Goal: Information Seeking & Learning: Learn about a topic

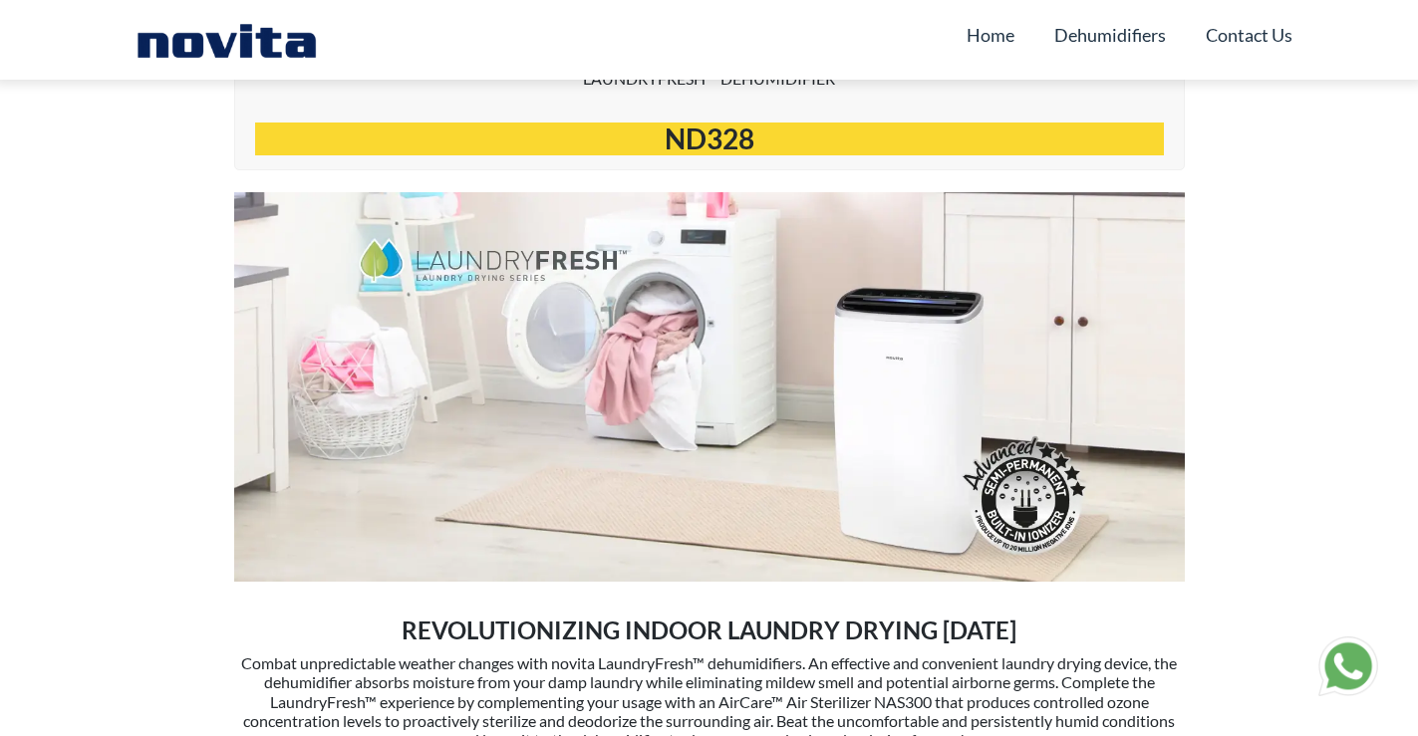
scroll to position [996, 0]
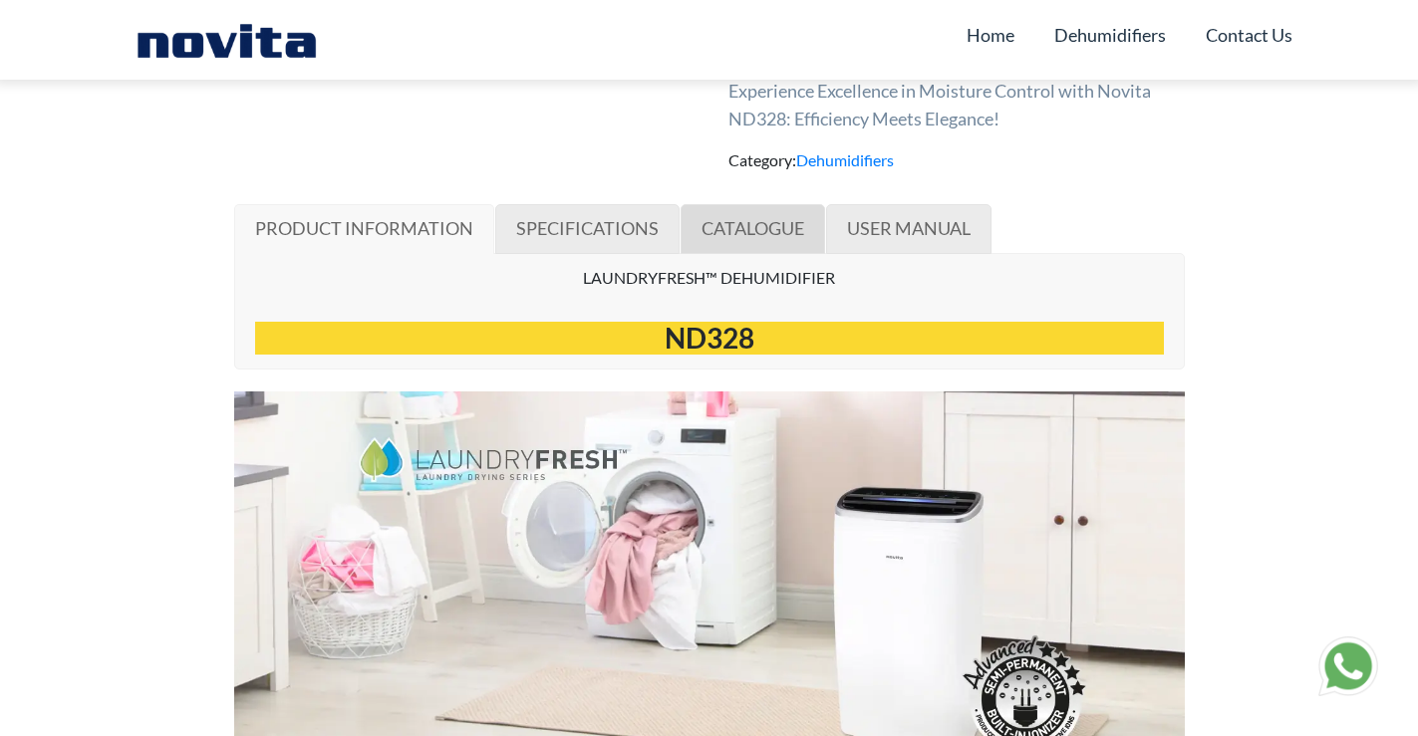
click at [735, 223] on span "CATALOGUE" at bounding box center [752, 228] width 103 height 22
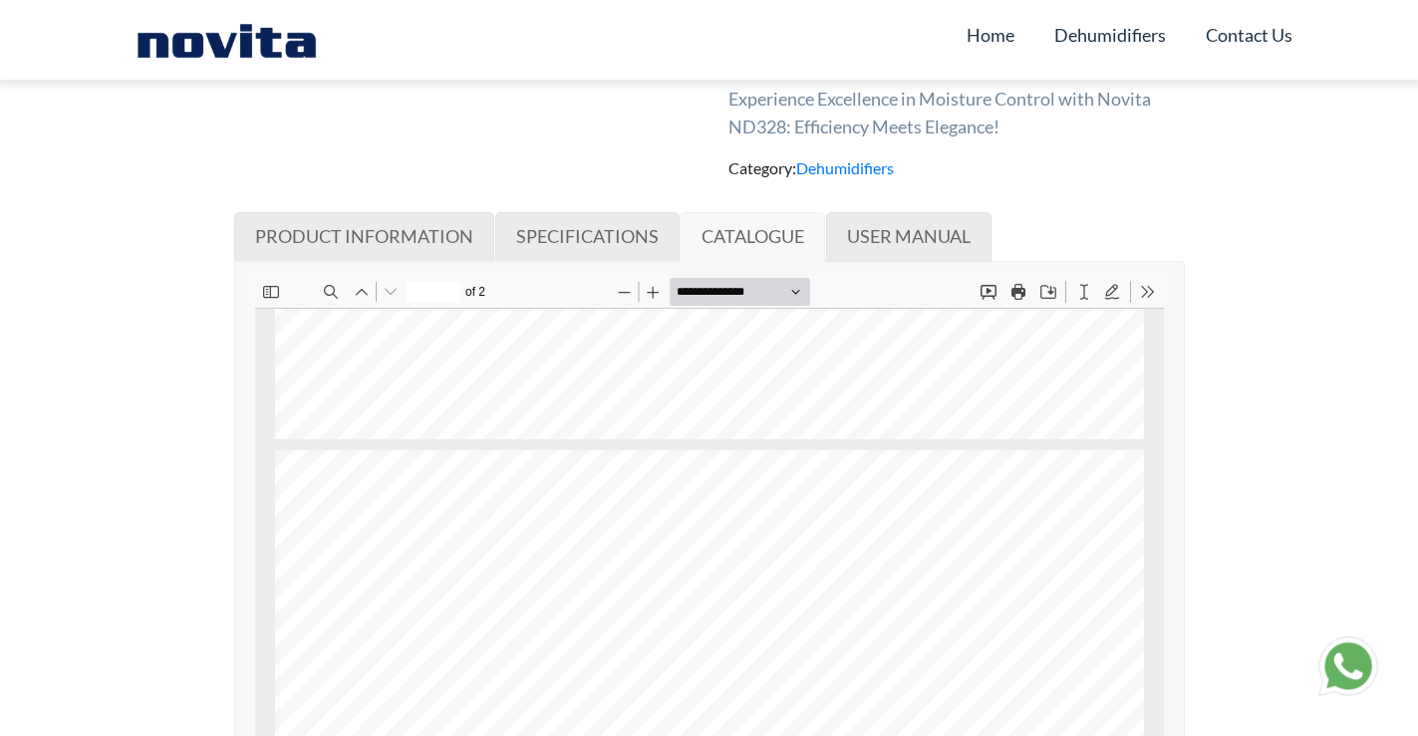
scroll to position [996, 0]
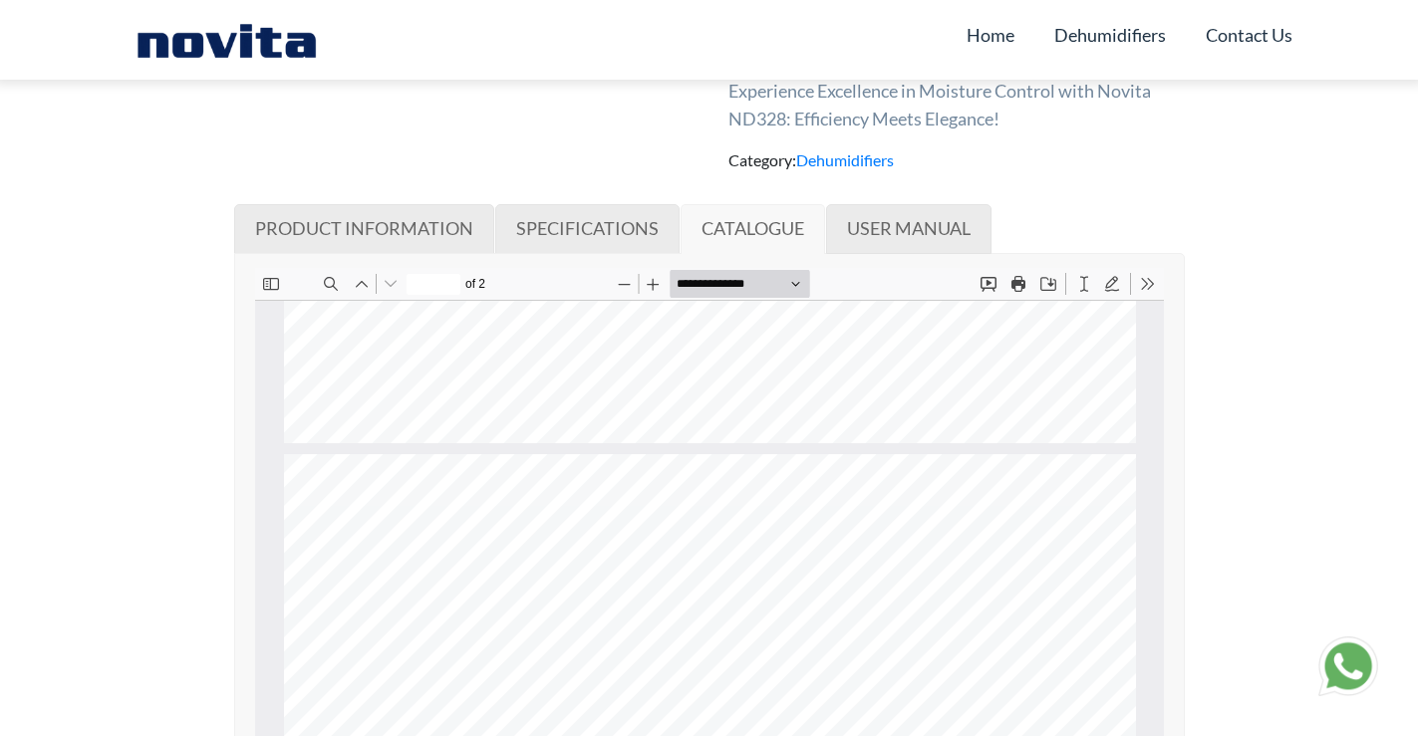
type input "*"
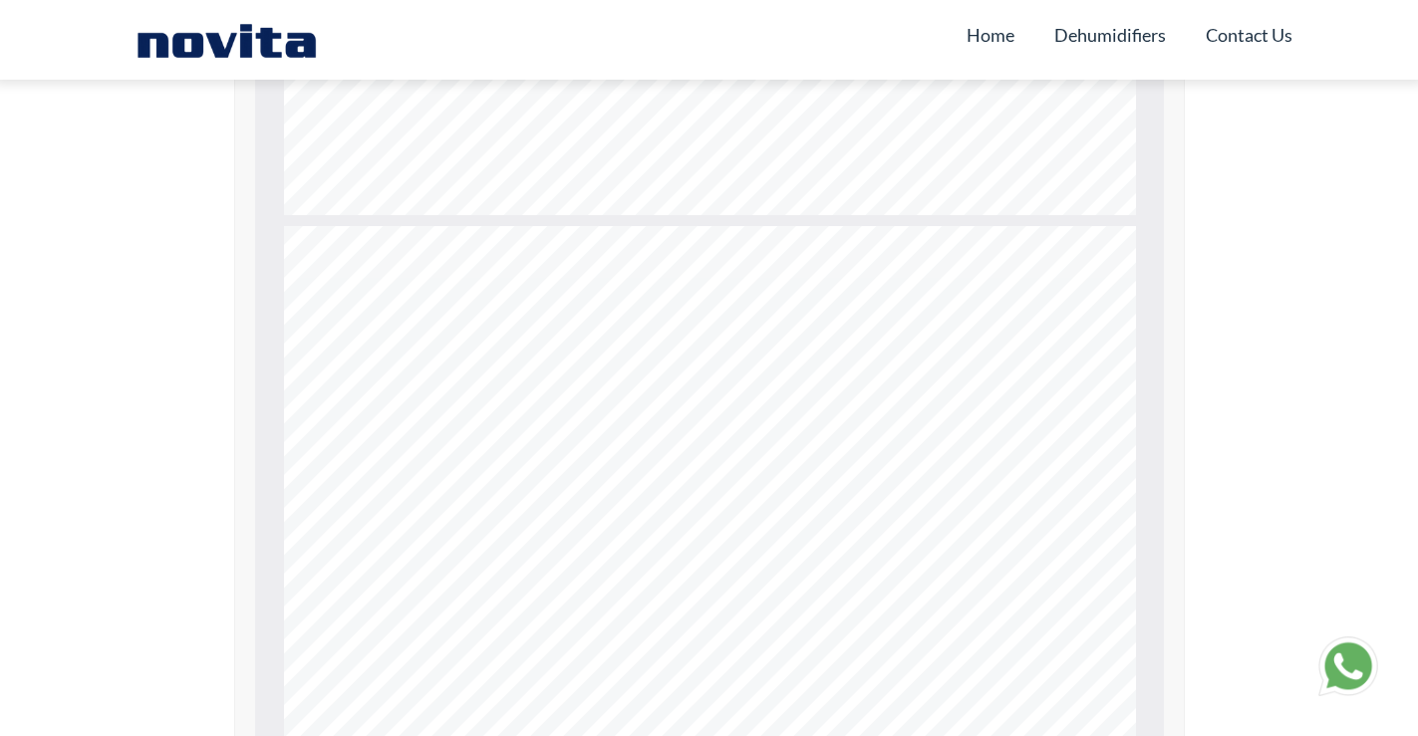
scroll to position [1295, 0]
drag, startPoint x: 465, startPoint y: 228, endPoint x: 337, endPoint y: 215, distance: 129.2
click at [337, 215] on div "Industries Specifications ND328 Healthcare Home Pharma R & D Warehousing Hotel …" at bounding box center [709, 456] width 852 height 603
copy div "Art Galleries Defense Extraction (30°C, 80% RH)"
drag, startPoint x: 578, startPoint y: 298, endPoint x: 352, endPoint y: 293, distance: 226.2
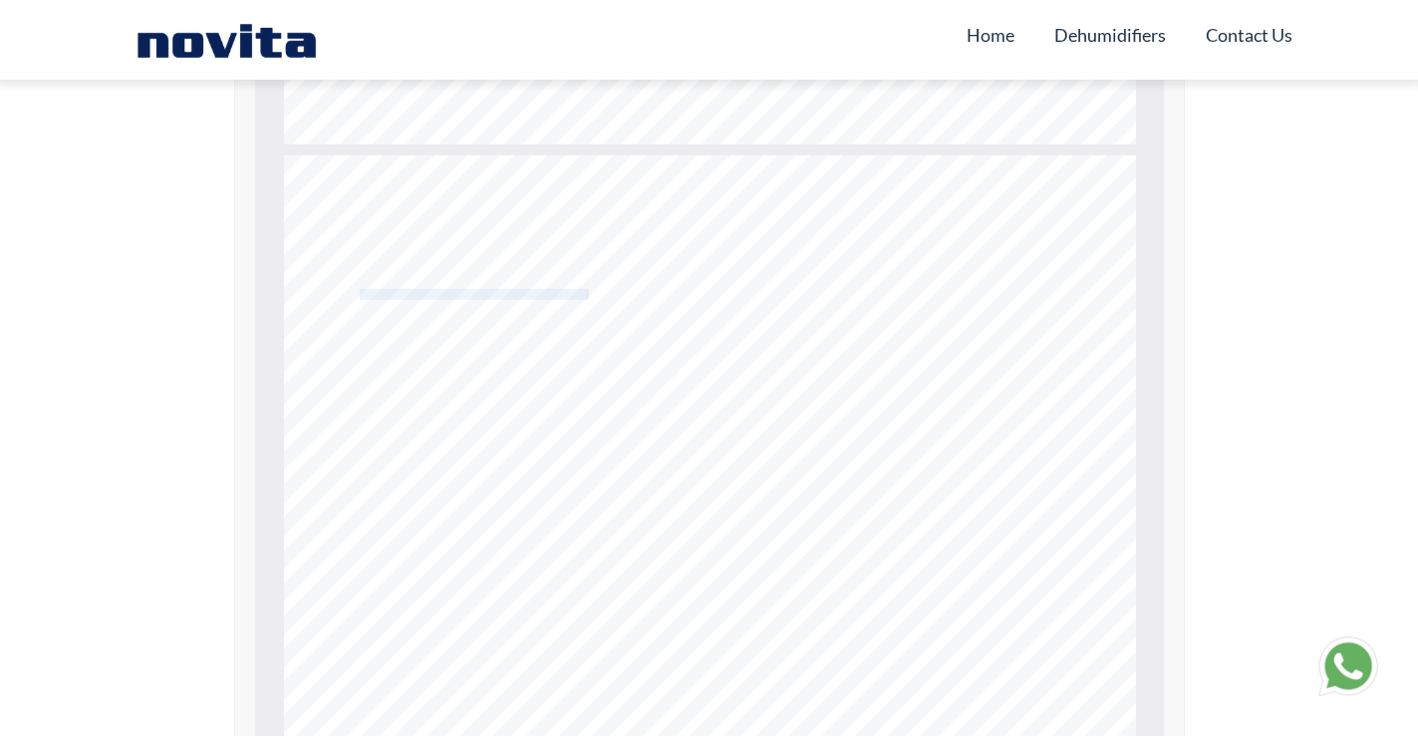
click at [352, 293] on div "Industries Specifications ND328 Healthcare Home Pharma R & D Warehousing Hotel …" at bounding box center [709, 456] width 852 height 603
copy div "Power consumption, Power supply 220V-240V/50Hz"
drag, startPoint x: 456, startPoint y: 317, endPoint x: 363, endPoint y: 318, distance: 93.7
click at [363, 318] on div "Industries Specifications ND328 Healthcare Home Pharma R & D Warehousing Hotel …" at bounding box center [709, 456] width 852 height 603
click at [359, 318] on span "Negative Ion Density*" at bounding box center [406, 317] width 95 height 10
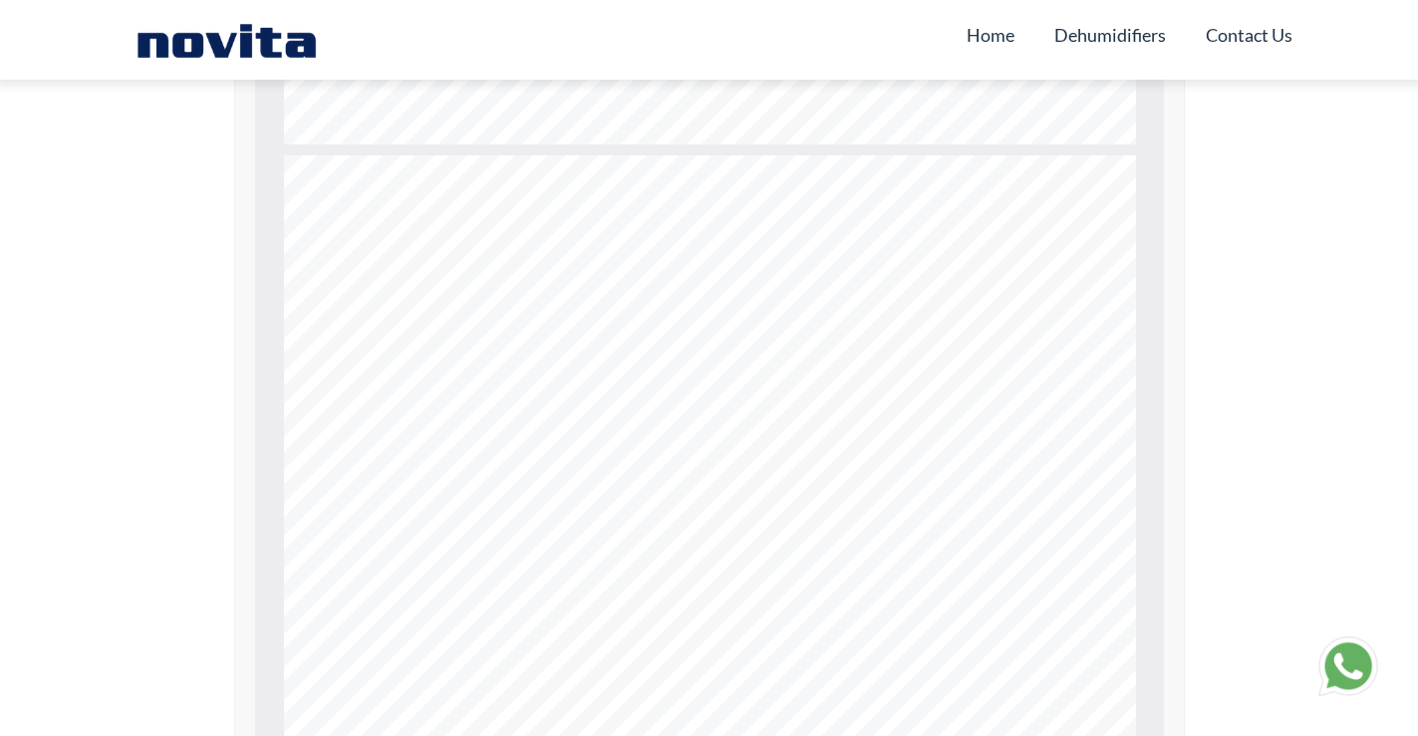
drag, startPoint x: 457, startPoint y: 319, endPoint x: 338, endPoint y: 314, distance: 119.7
click at [338, 314] on div "Industries Specifications ND328 Healthcare Home Pharma R & D Warehousing Hotel …" at bounding box center [709, 456] width 852 height 603
drag, startPoint x: 351, startPoint y: 314, endPoint x: 462, endPoint y: 335, distance: 113.5
click at [462, 335] on div "Industries Specifications ND328 Healthcare Home Pharma R & D Warehousing Hotel …" at bounding box center [709, 456] width 852 height 603
copy div "Negative Ion Density* Up to 20 Million/cm³ Air Flow m³/ hr 225 Noise Level (App…"
